Goal: Transaction & Acquisition: Purchase product/service

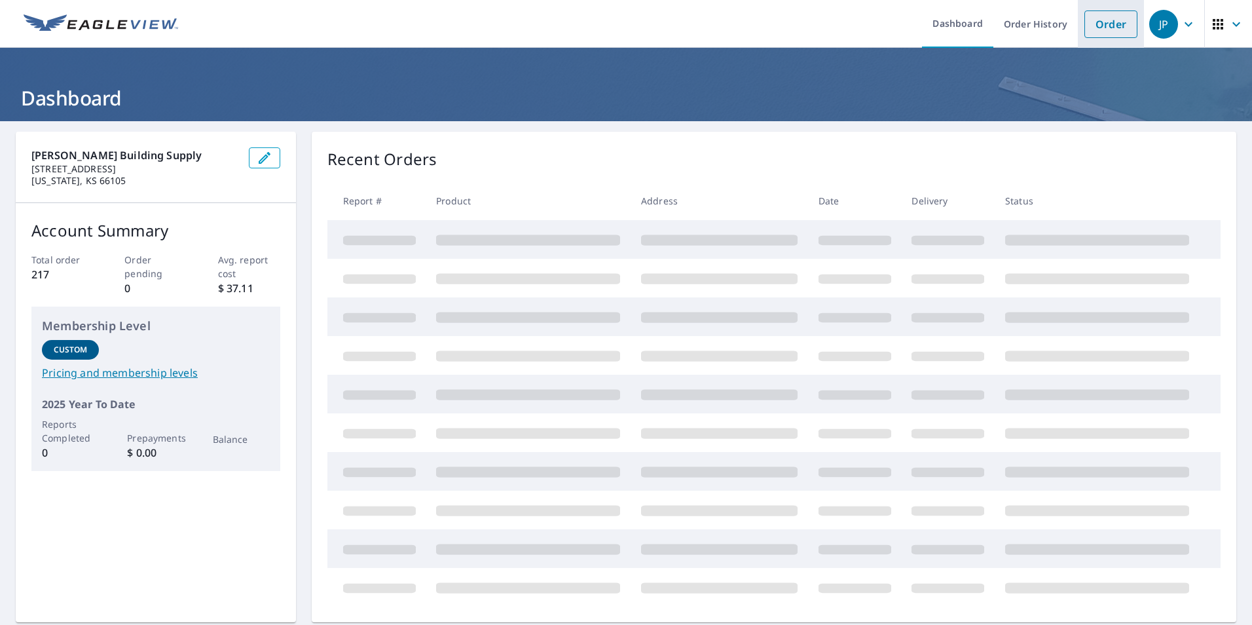
click at [1091, 21] on link "Order" at bounding box center [1110, 23] width 53 height 27
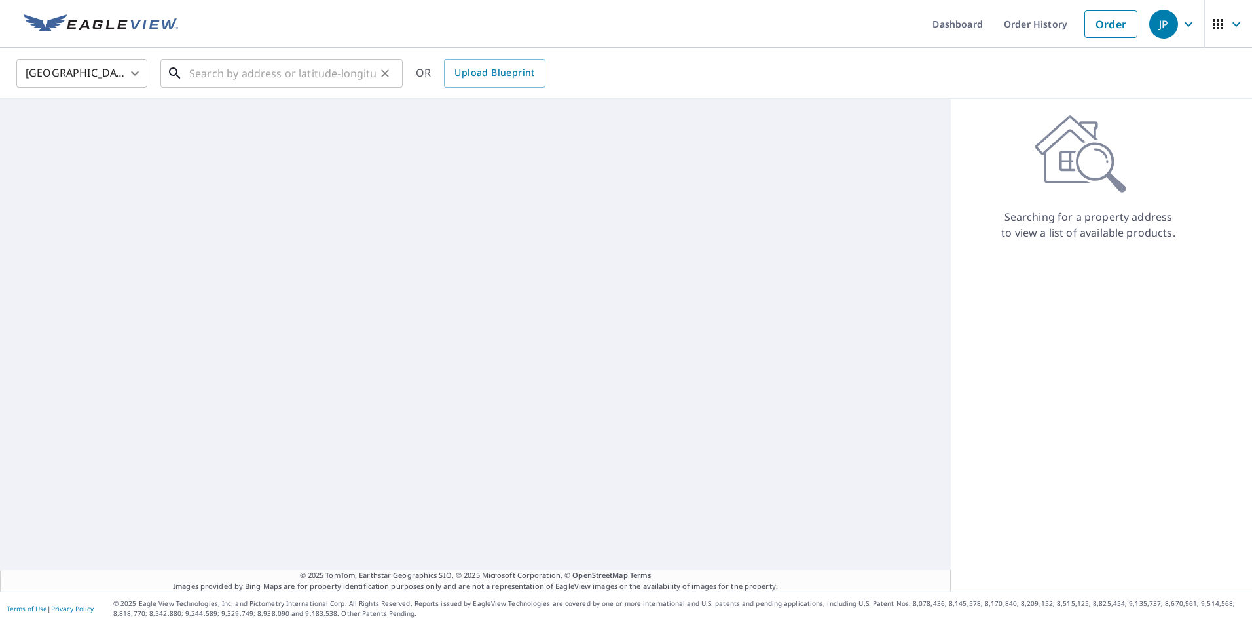
click at [312, 78] on input "text" at bounding box center [282, 73] width 187 height 37
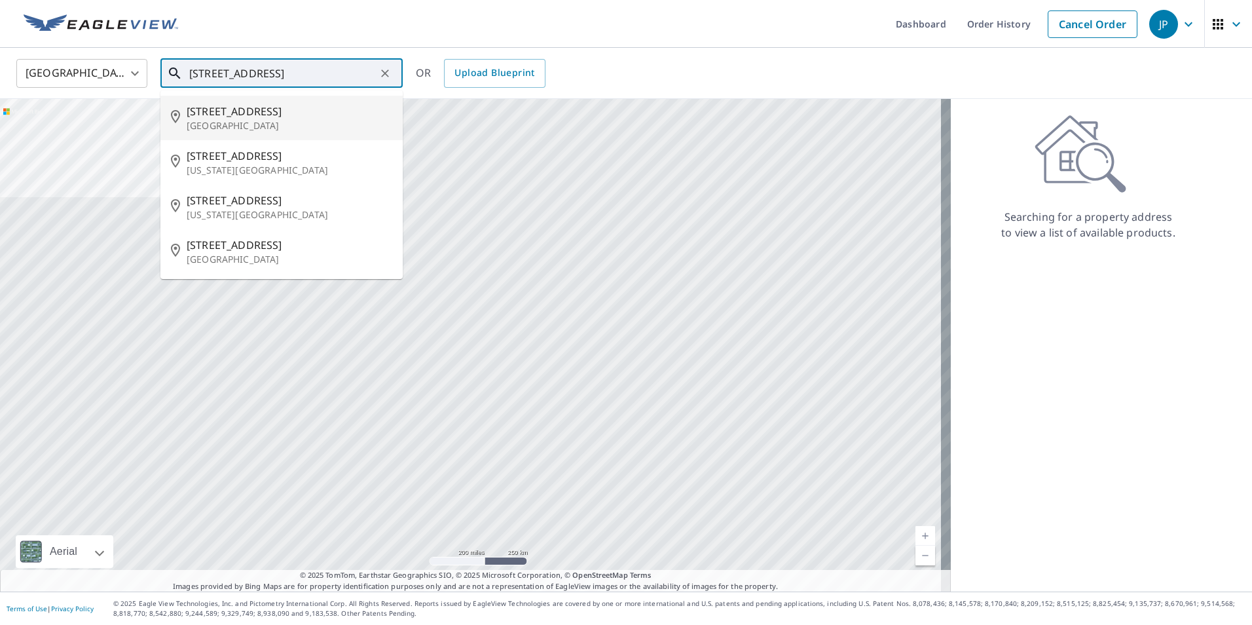
click at [261, 123] on p "[GEOGRAPHIC_DATA]" at bounding box center [290, 125] width 206 height 13
type input "[STREET_ADDRESS]"
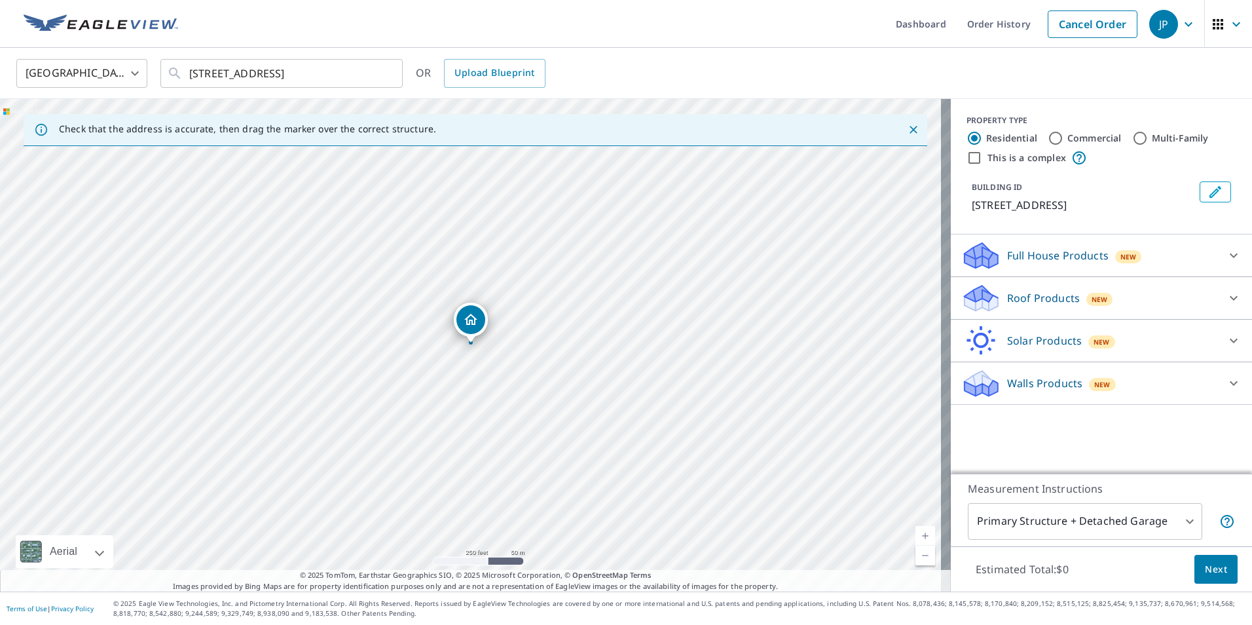
click at [1030, 293] on p "Roof Products" at bounding box center [1043, 298] width 73 height 16
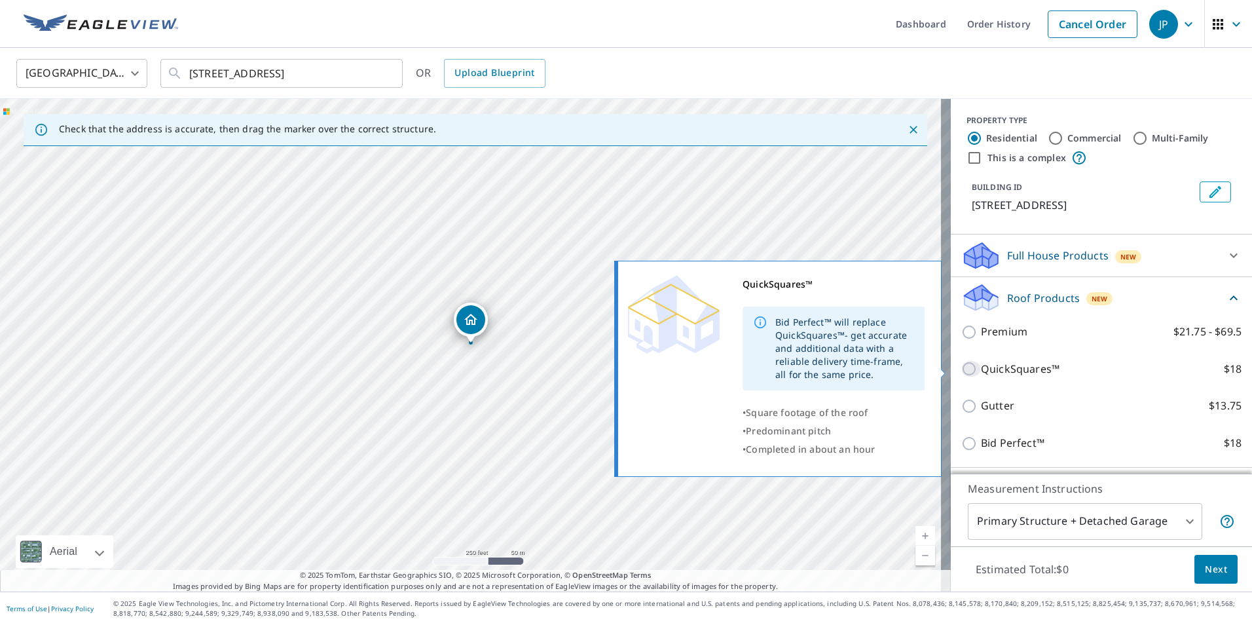
click at [961, 369] on input "QuickSquares™ $18" at bounding box center [971, 369] width 20 height 16
checkbox input "true"
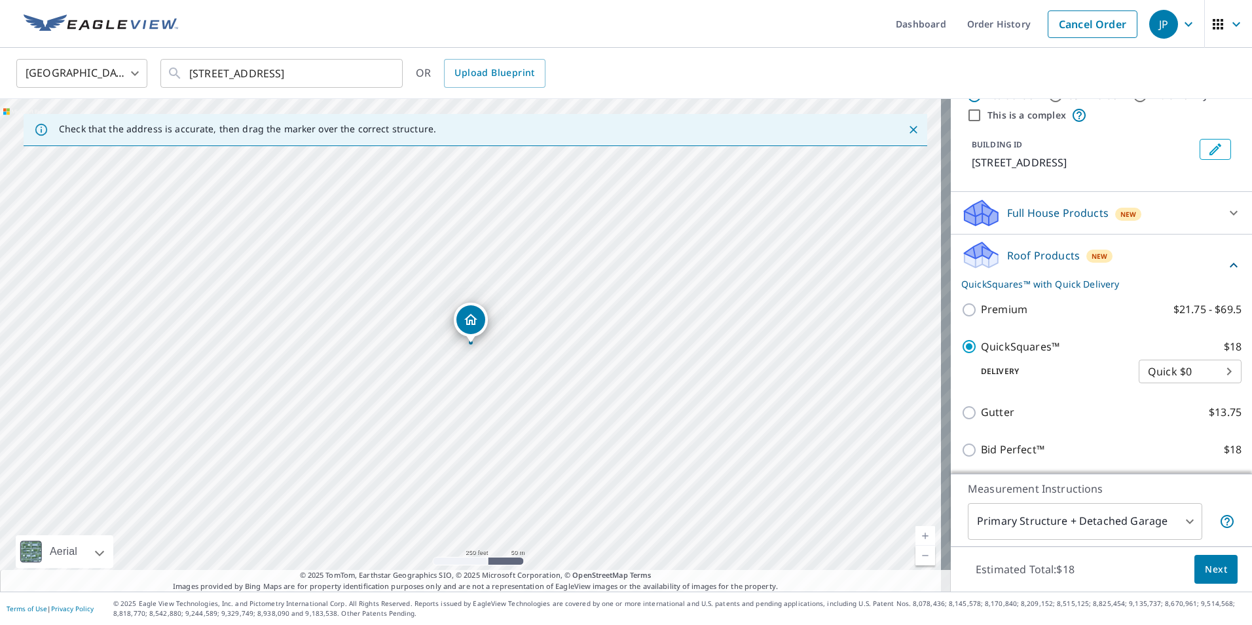
scroll to position [65, 0]
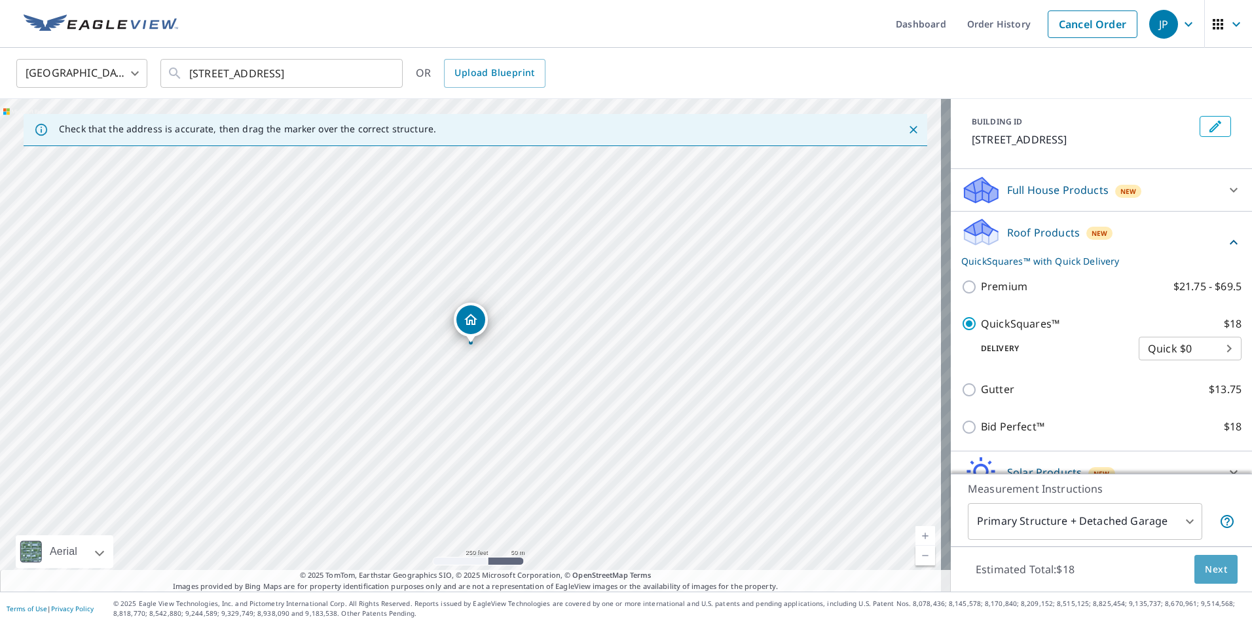
click at [1205, 561] on span "Next" at bounding box center [1216, 569] width 22 height 16
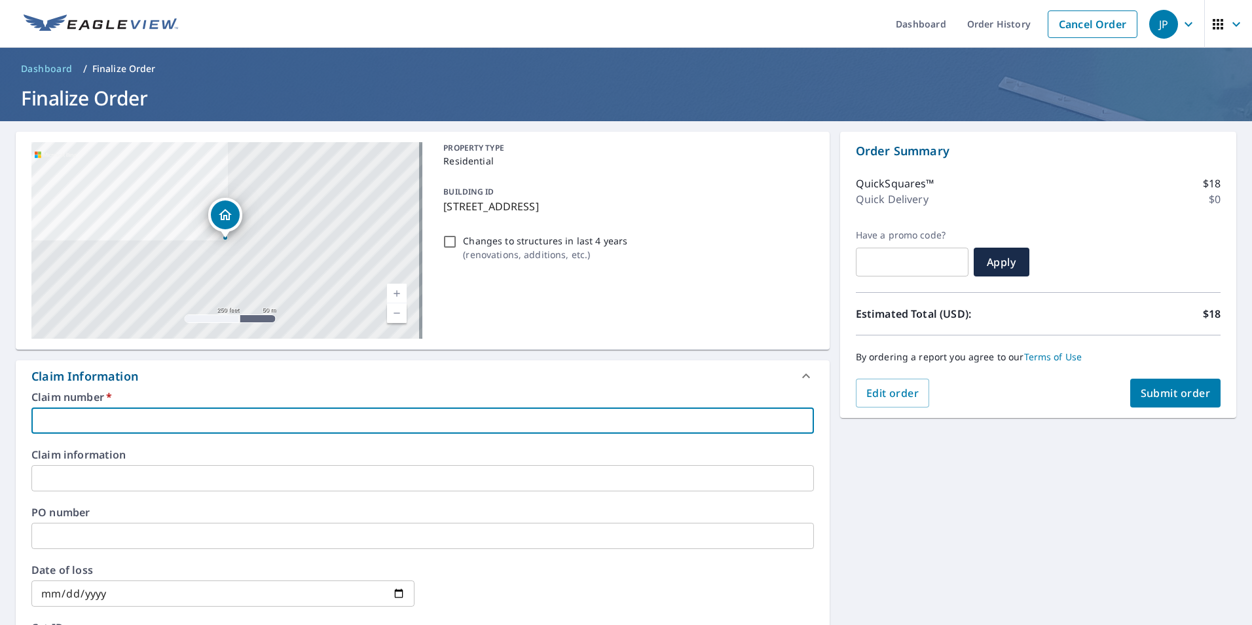
click at [142, 422] on input "text" at bounding box center [422, 420] width 782 height 26
type input "e"
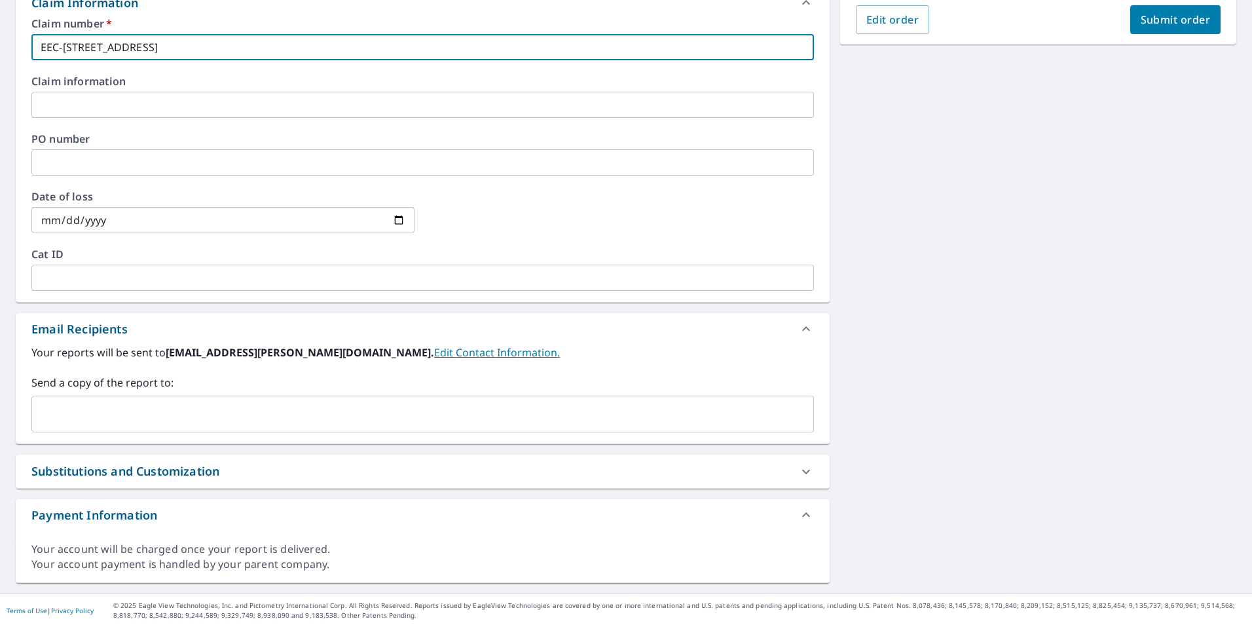
scroll to position [375, 0]
type input "EEC-[STREET_ADDRESS]"
click at [143, 411] on input "text" at bounding box center [412, 411] width 751 height 25
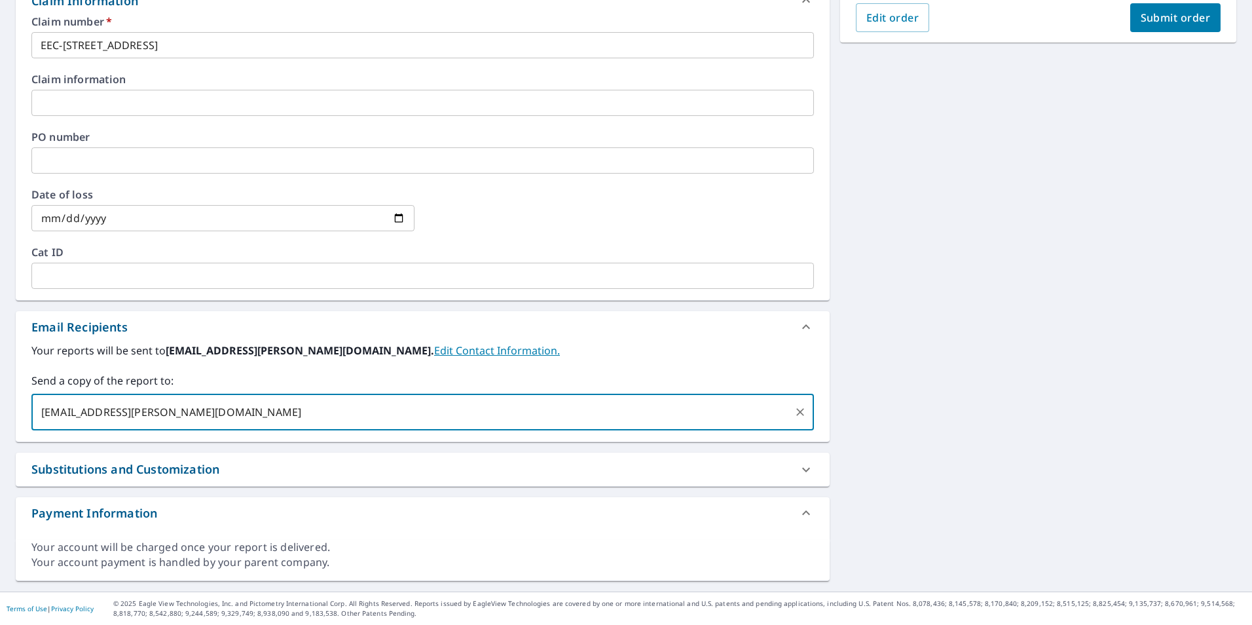
type input "[EMAIL_ADDRESS][PERSON_NAME][DOMAIN_NAME]"
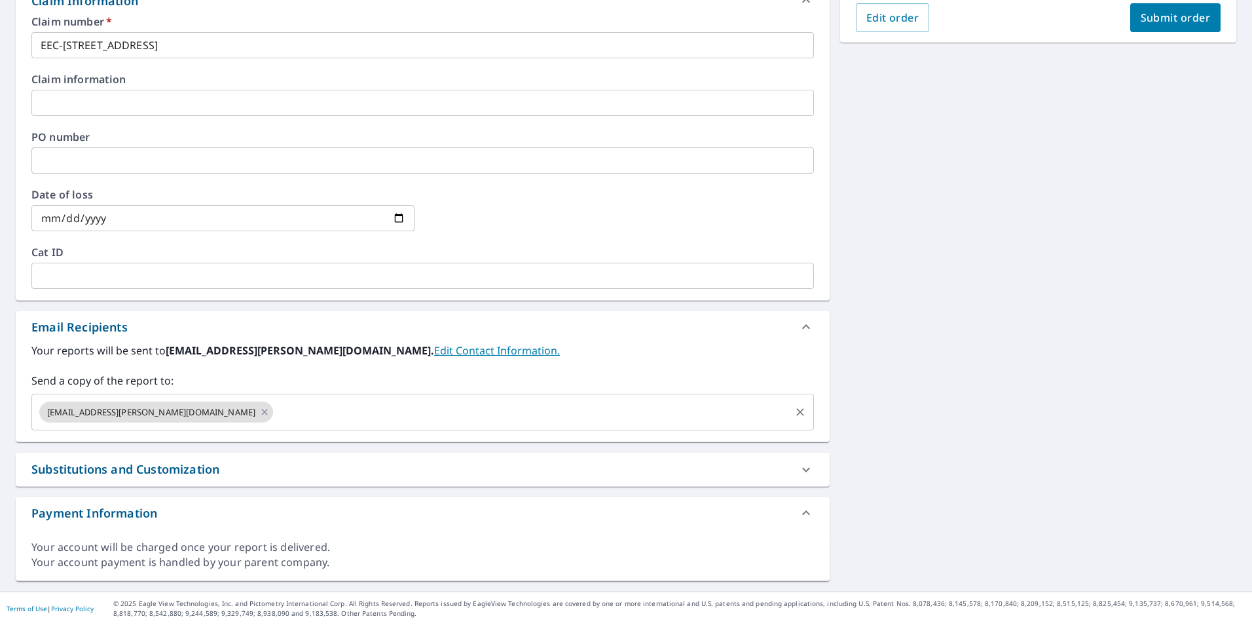
click at [275, 407] on input "text" at bounding box center [531, 411] width 513 height 25
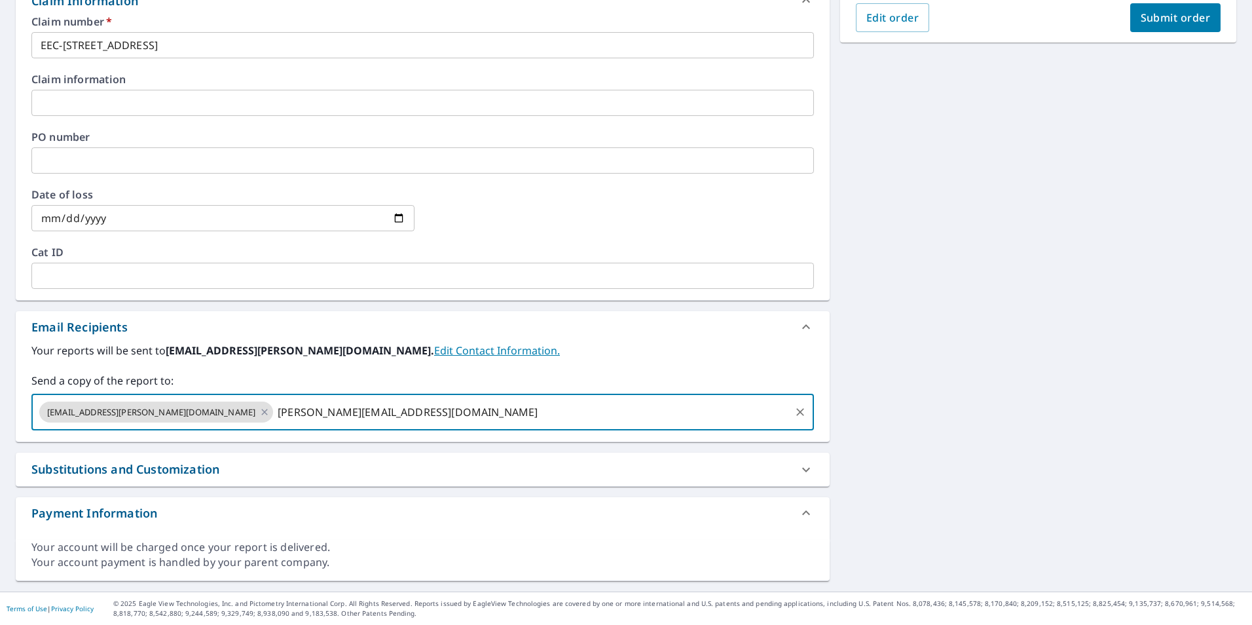
type input "[PERSON_NAME][EMAIL_ADDRESS][DOMAIN_NAME]"
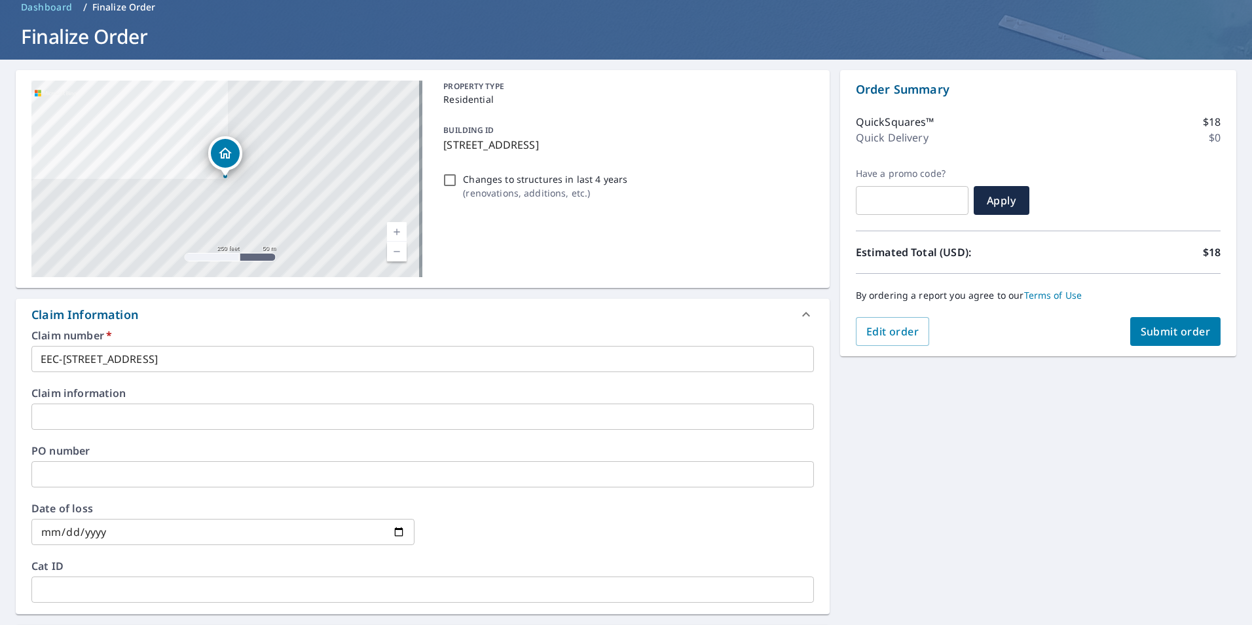
scroll to position [48, 0]
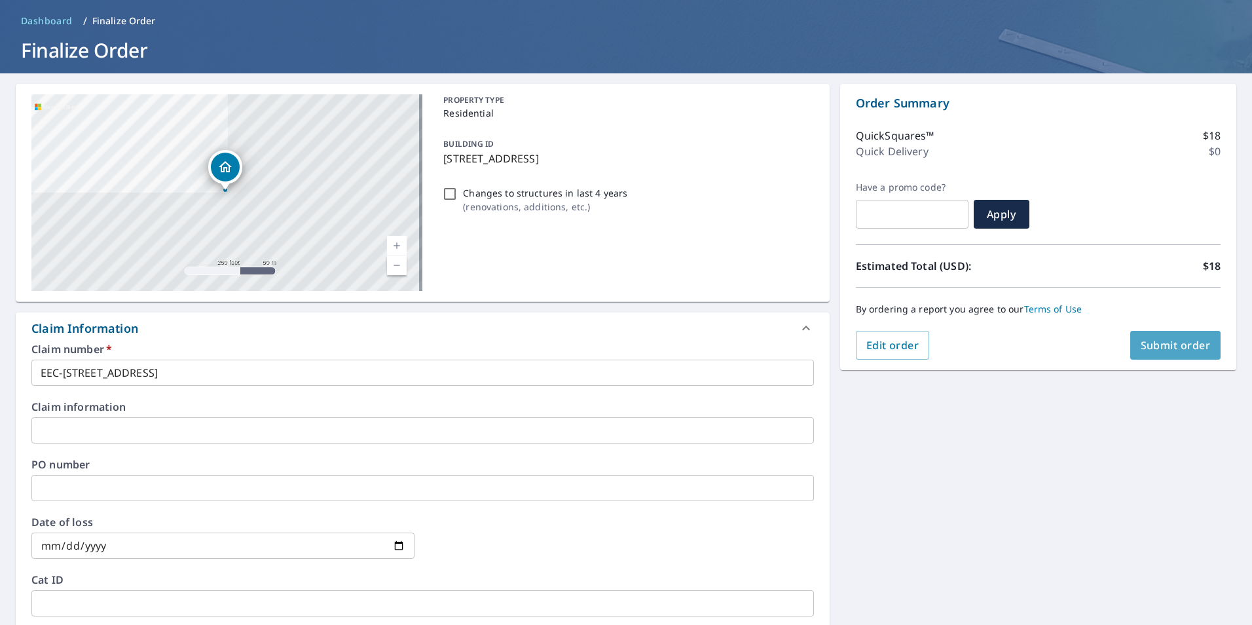
click at [1175, 349] on span "Submit order" at bounding box center [1176, 345] width 70 height 14
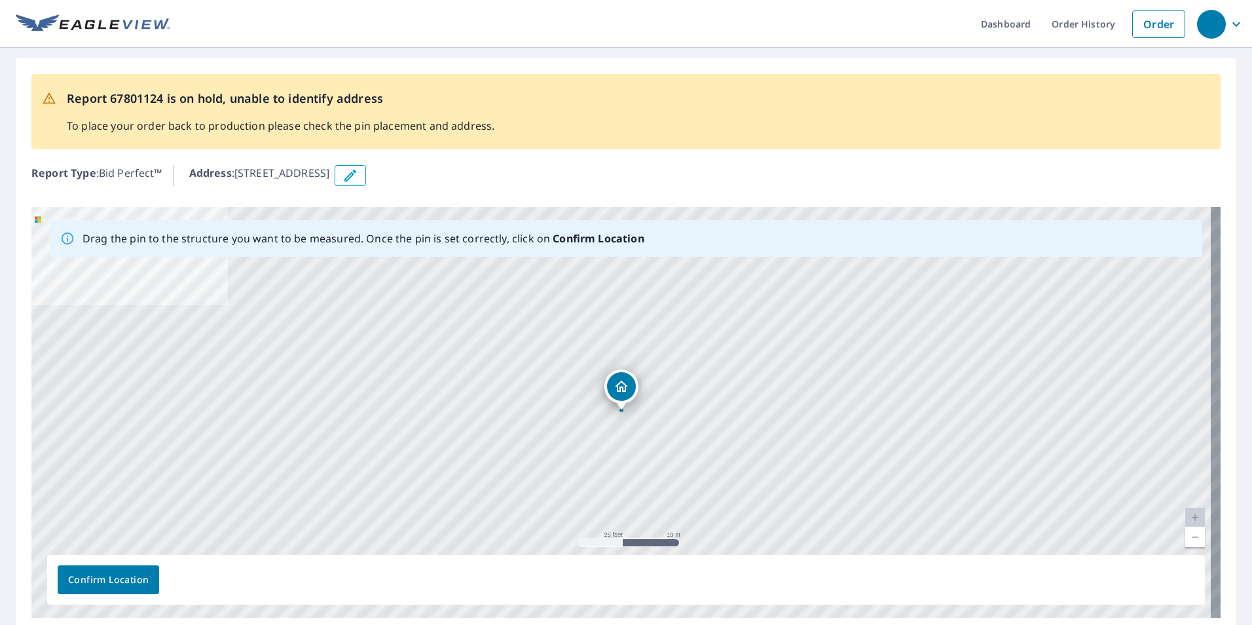
scroll to position [52, 0]
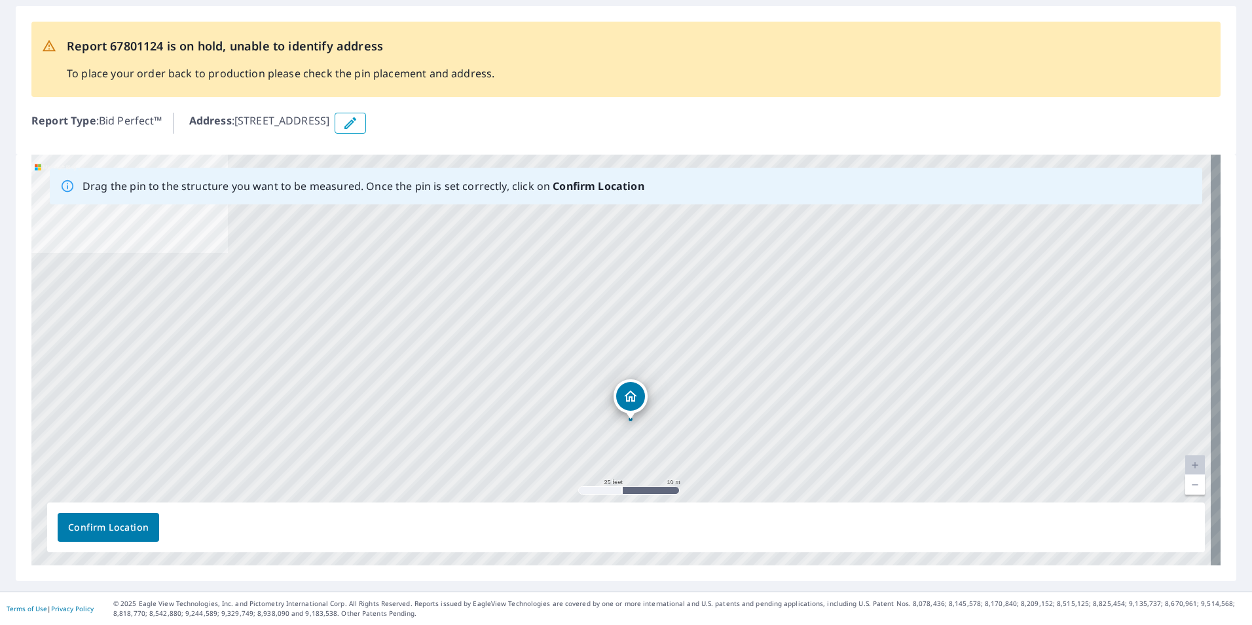
drag, startPoint x: 629, startPoint y: 326, endPoint x: 638, endPoint y: 388, distance: 62.2
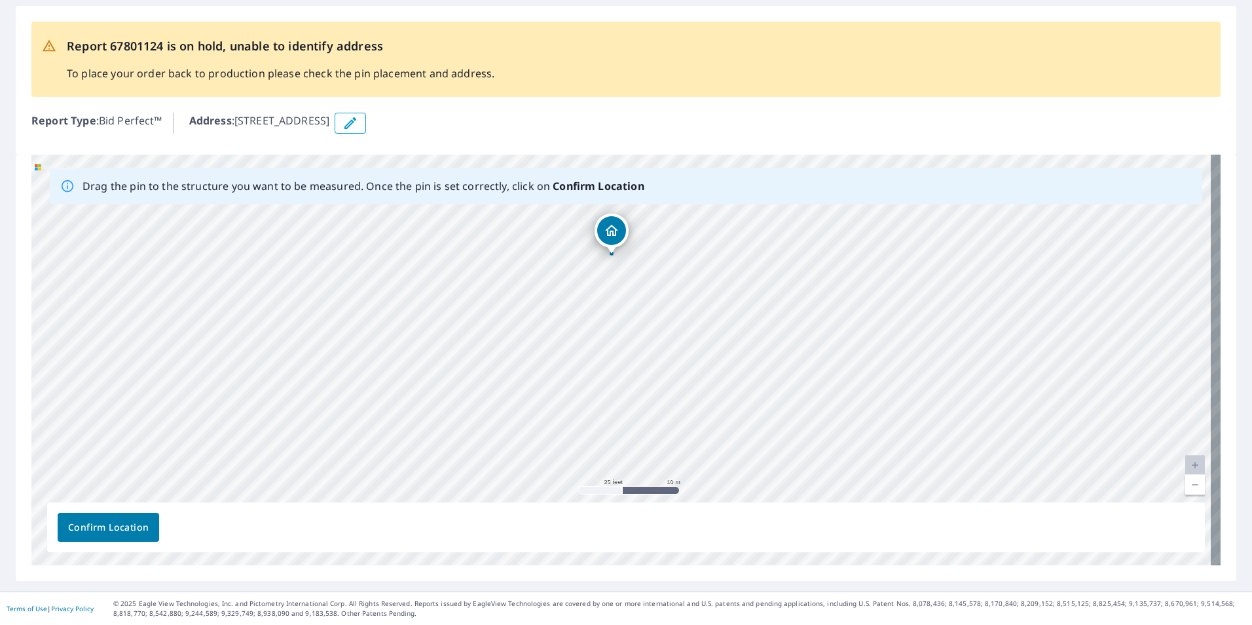
drag, startPoint x: 617, startPoint y: 331, endPoint x: 607, endPoint y: 227, distance: 104.6
click at [607, 227] on div "[STREET_ADDRESS]" at bounding box center [625, 360] width 1189 height 411
